Goal: Transaction & Acquisition: Book appointment/travel/reservation

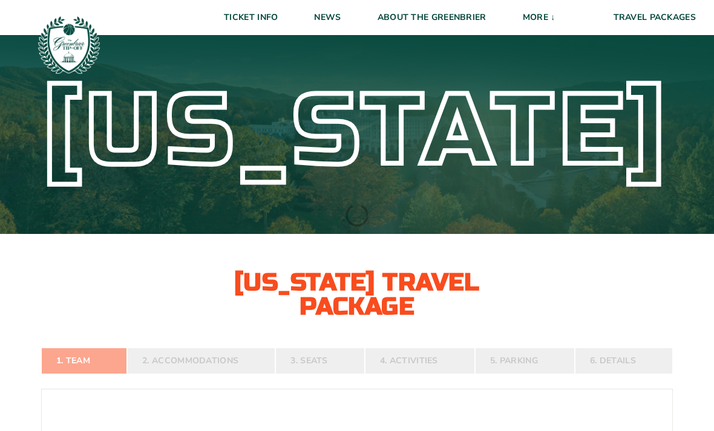
select select "2 Adults"
select select
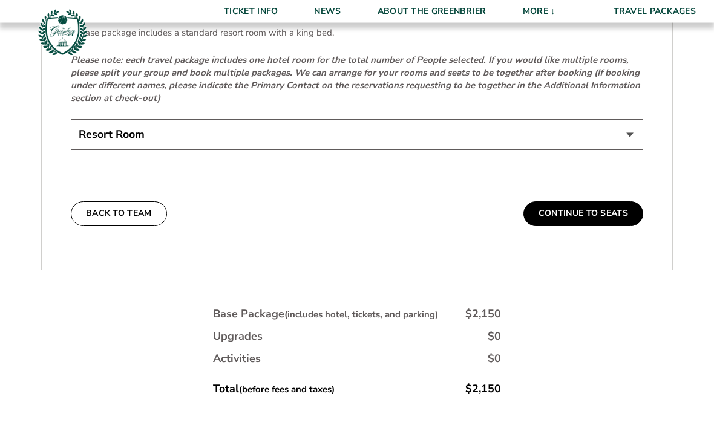
scroll to position [1912, 0]
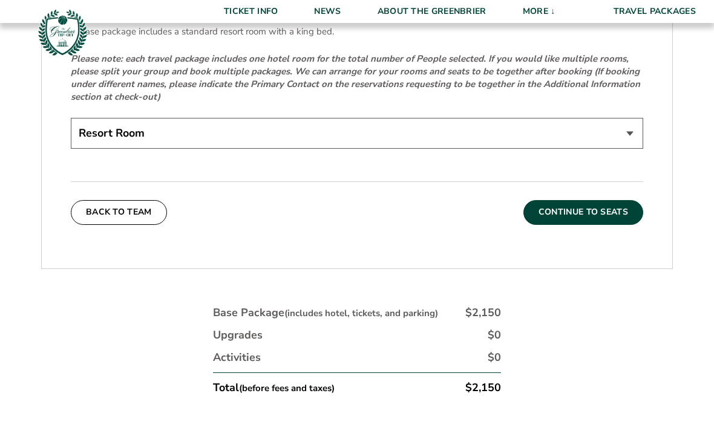
click at [588, 224] on button "Continue To Seats" at bounding box center [583, 212] width 120 height 24
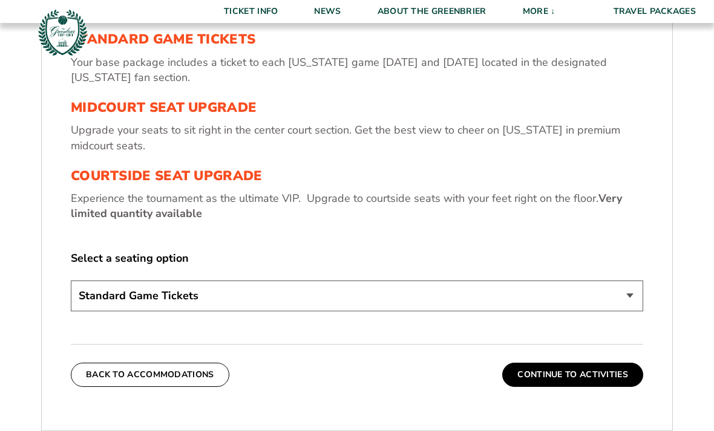
scroll to position [440, 0]
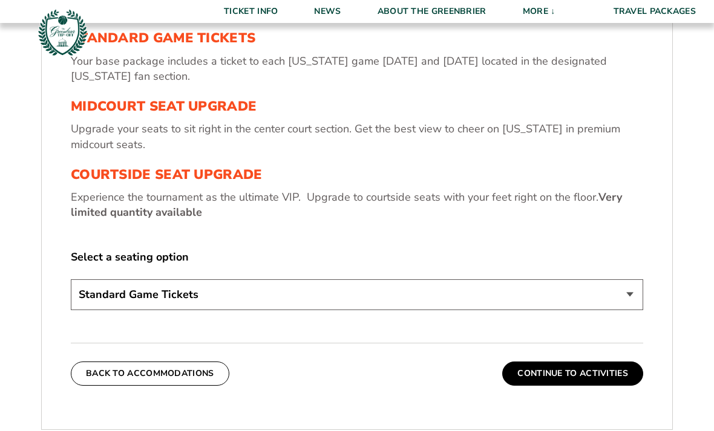
click at [608, 310] on select "Standard Game Tickets Midcourt Seat Upgrade (+$130 per person) Courtside Seat U…" at bounding box center [357, 294] width 572 height 31
click at [581, 386] on button "Continue To Activities" at bounding box center [572, 374] width 141 height 24
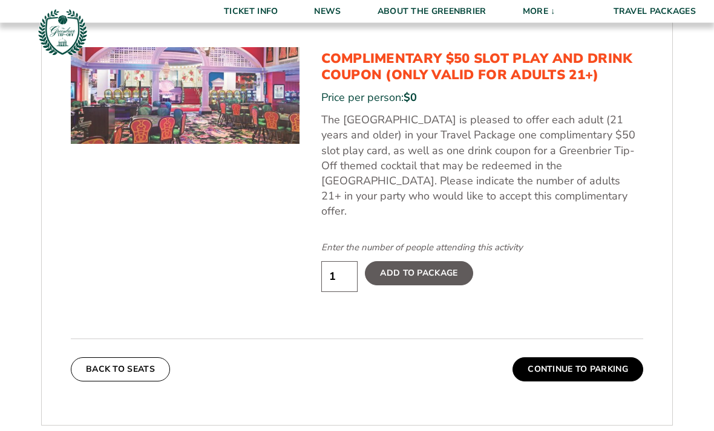
scroll to position [649, 0]
click at [341, 292] on input "1" at bounding box center [339, 276] width 36 height 31
click at [337, 273] on input "1" at bounding box center [339, 276] width 36 height 31
type input "2"
click at [588, 368] on button "Continue To Parking" at bounding box center [577, 369] width 131 height 24
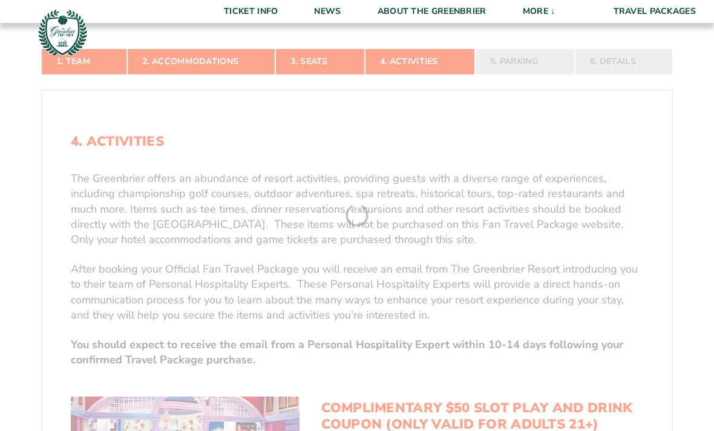
scroll to position [222, 0]
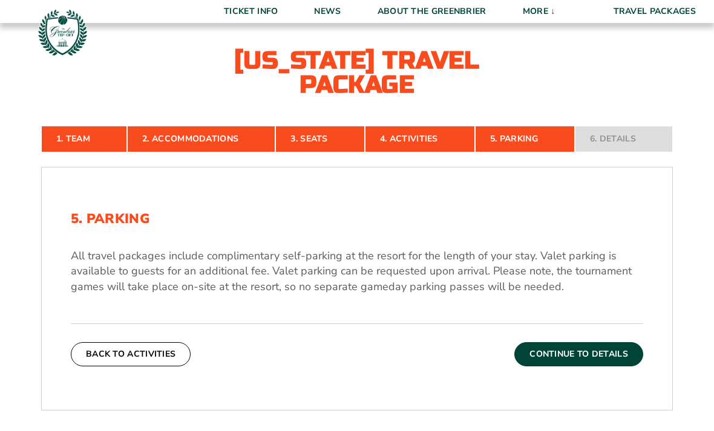
click at [584, 367] on button "Continue To Details" at bounding box center [578, 354] width 129 height 24
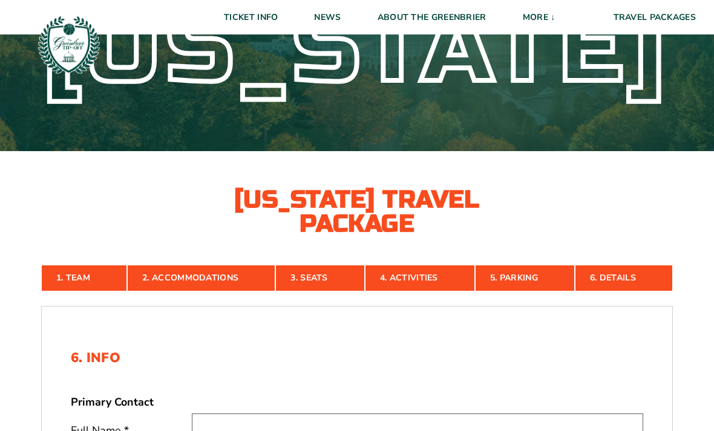
scroll to position [0, 0]
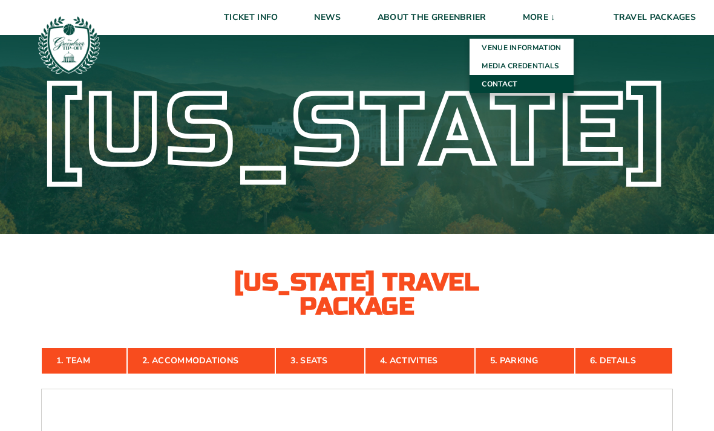
click at [500, 86] on link "Contact" at bounding box center [520, 84] width 103 height 18
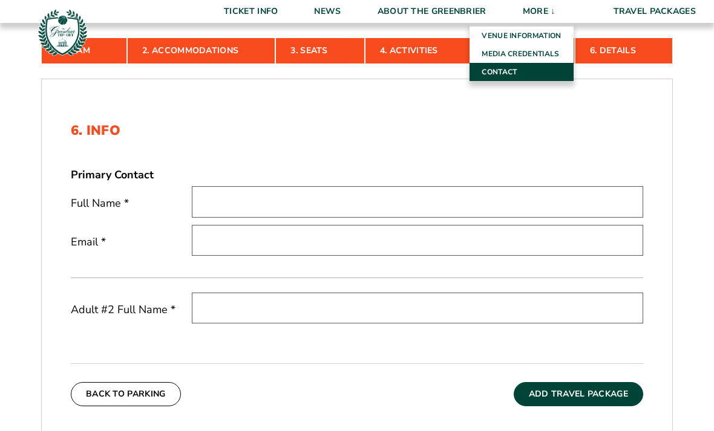
scroll to position [311, 0]
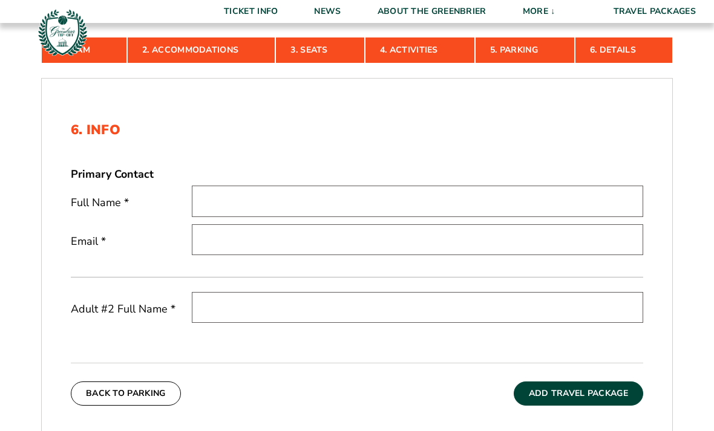
click at [391, 217] on input "text" at bounding box center [417, 201] width 451 height 31
type input "[PERSON_NAME]"
click at [339, 255] on input "email" at bounding box center [417, 239] width 451 height 31
type input "[EMAIL_ADDRESS][DOMAIN_NAME]"
click at [315, 323] on input "text" at bounding box center [417, 307] width 451 height 31
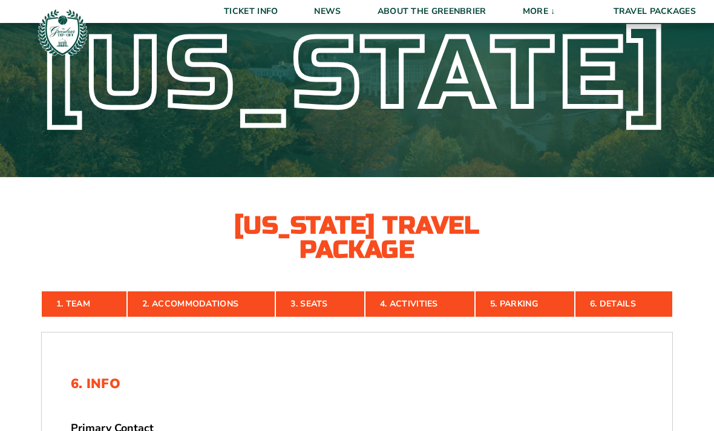
scroll to position [0, 0]
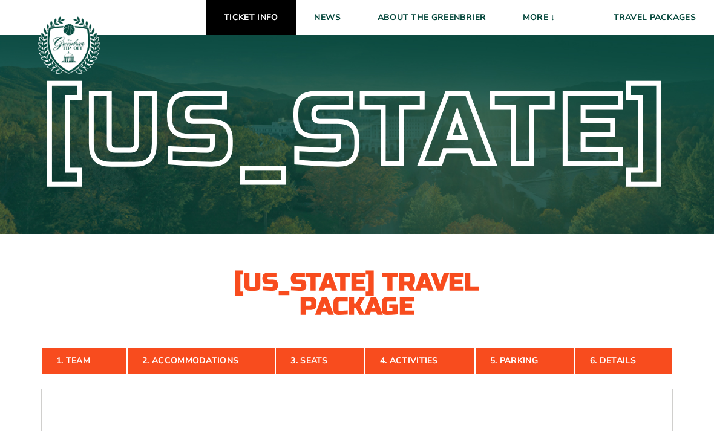
type input "[PERSON_NAME]"
click at [256, 17] on link "Ticket Info" at bounding box center [251, 17] width 90 height 35
